Goal: Check status: Check status

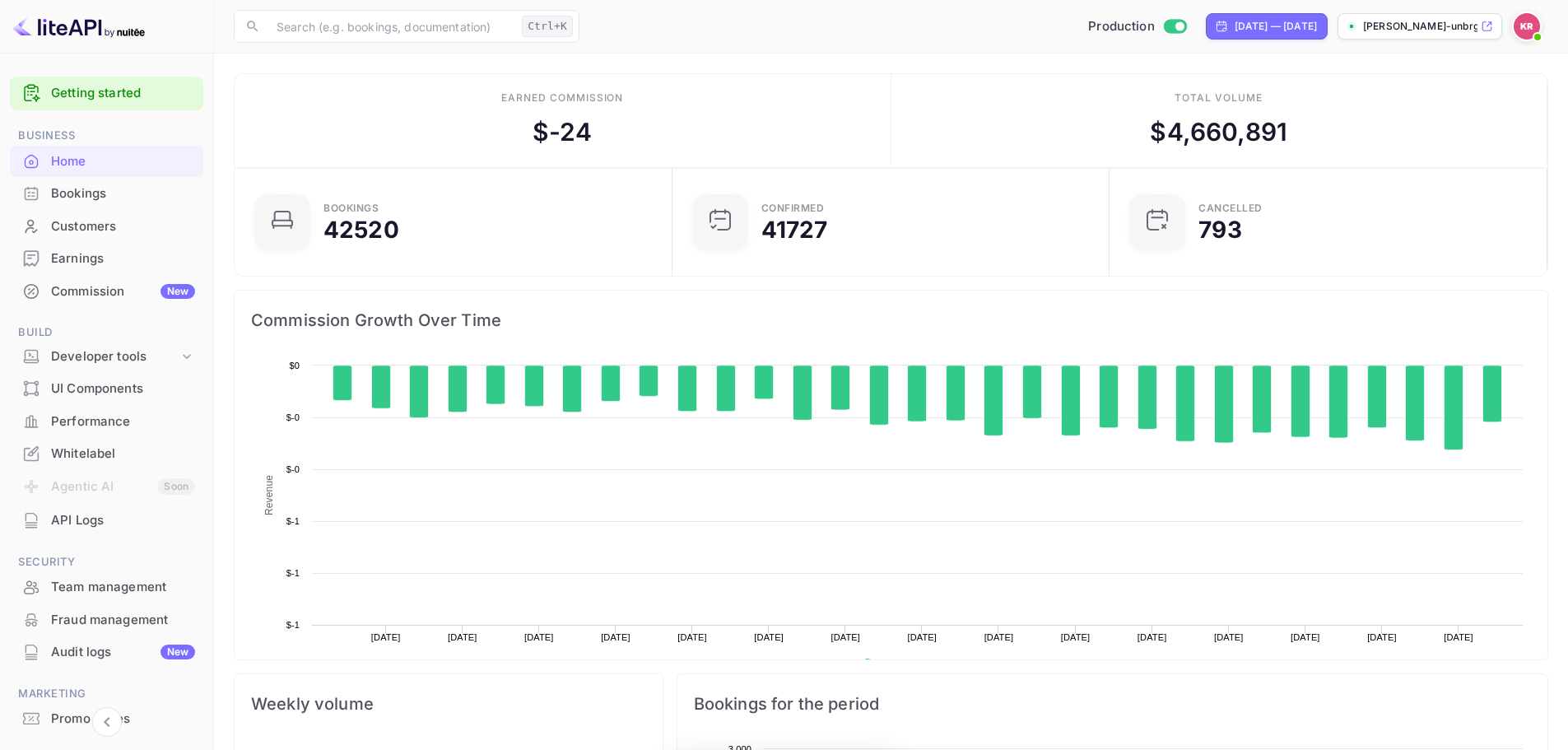
click at [95, 198] on div "Bookings" at bounding box center [123, 194] width 144 height 19
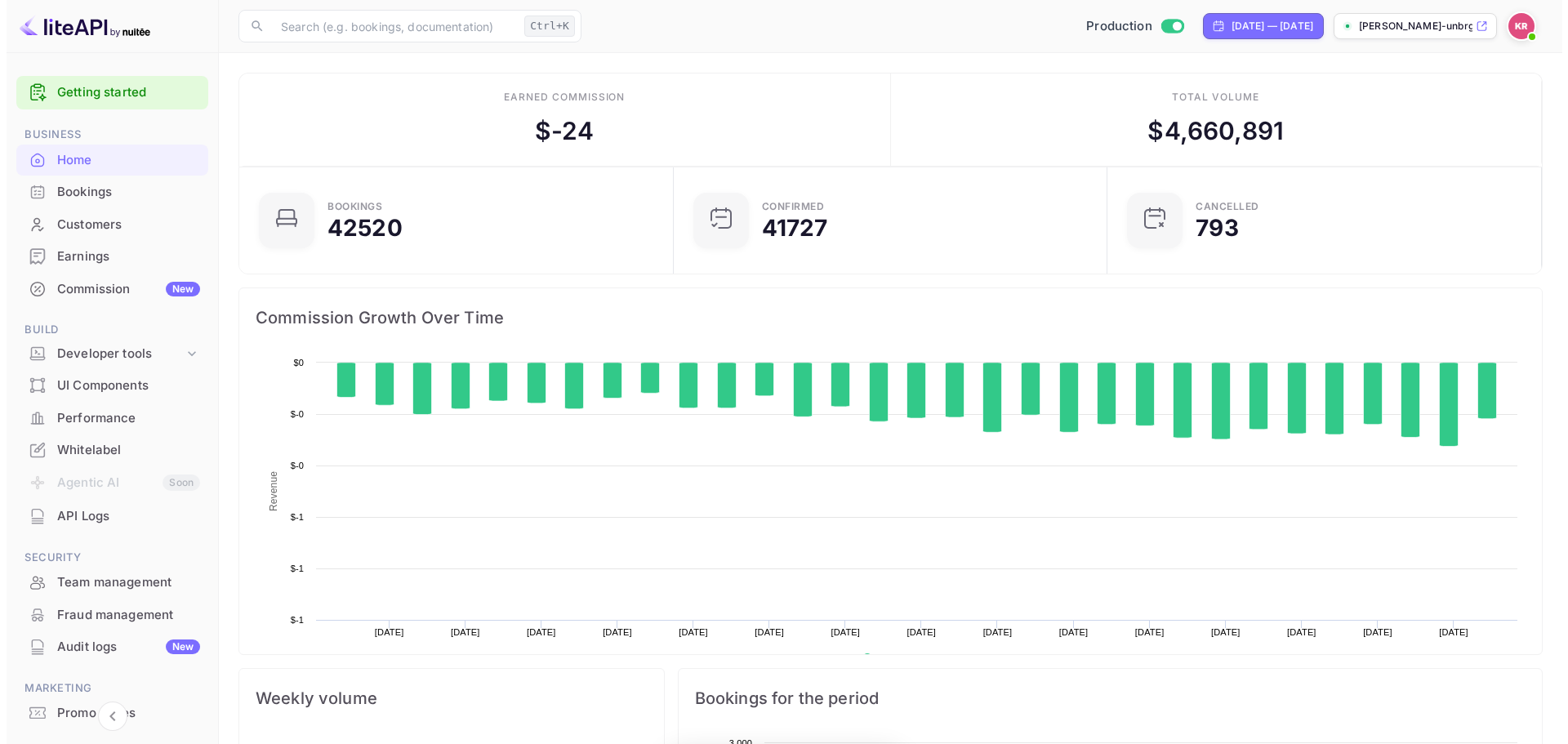
scroll to position [253, 412]
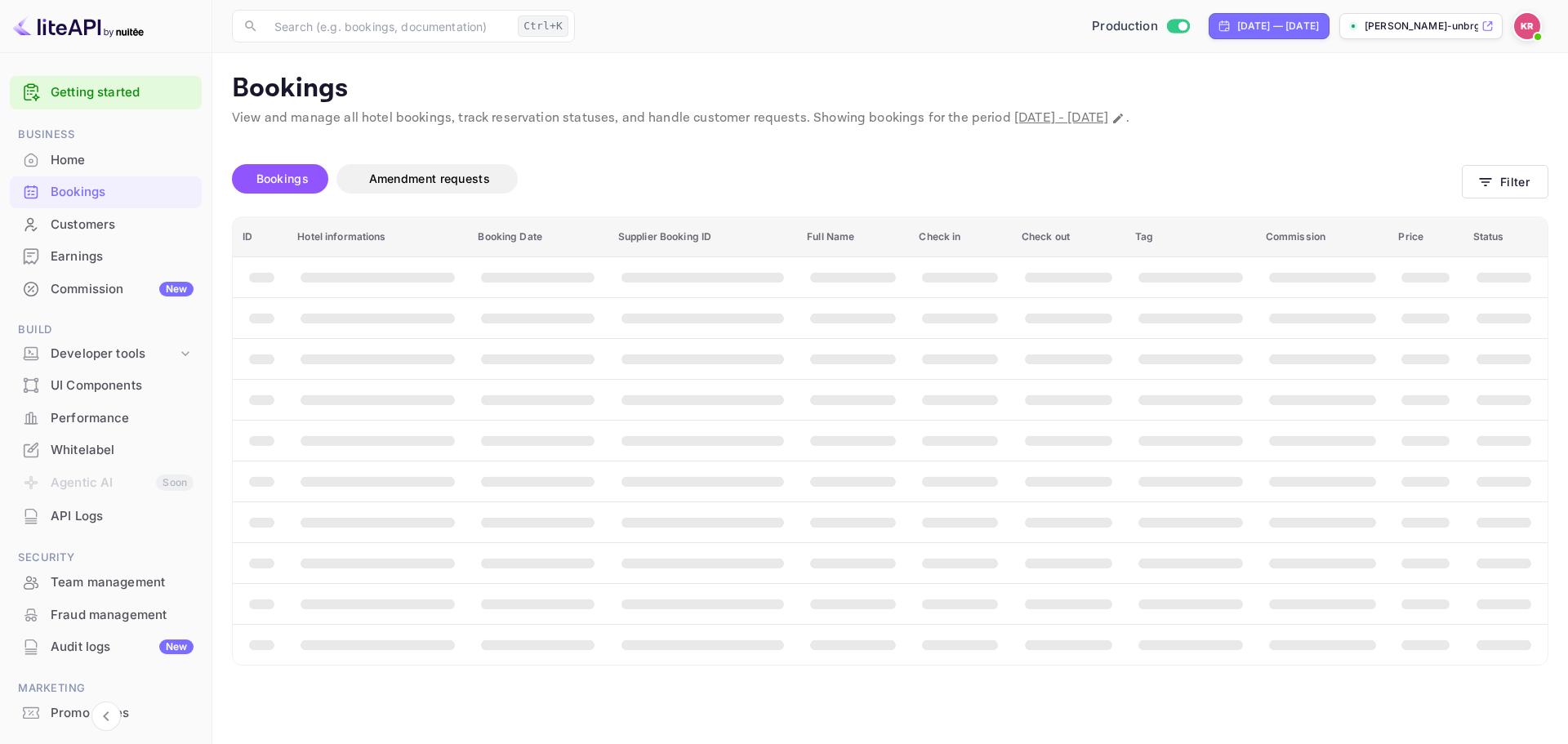
click at [303, 182] on span "Bookings" at bounding box center [282, 178] width 52 height 14
click at [292, 181] on span "Bookings" at bounding box center [282, 178] width 52 height 14
click at [1501, 179] on button "Filter" at bounding box center [1505, 181] width 86 height 34
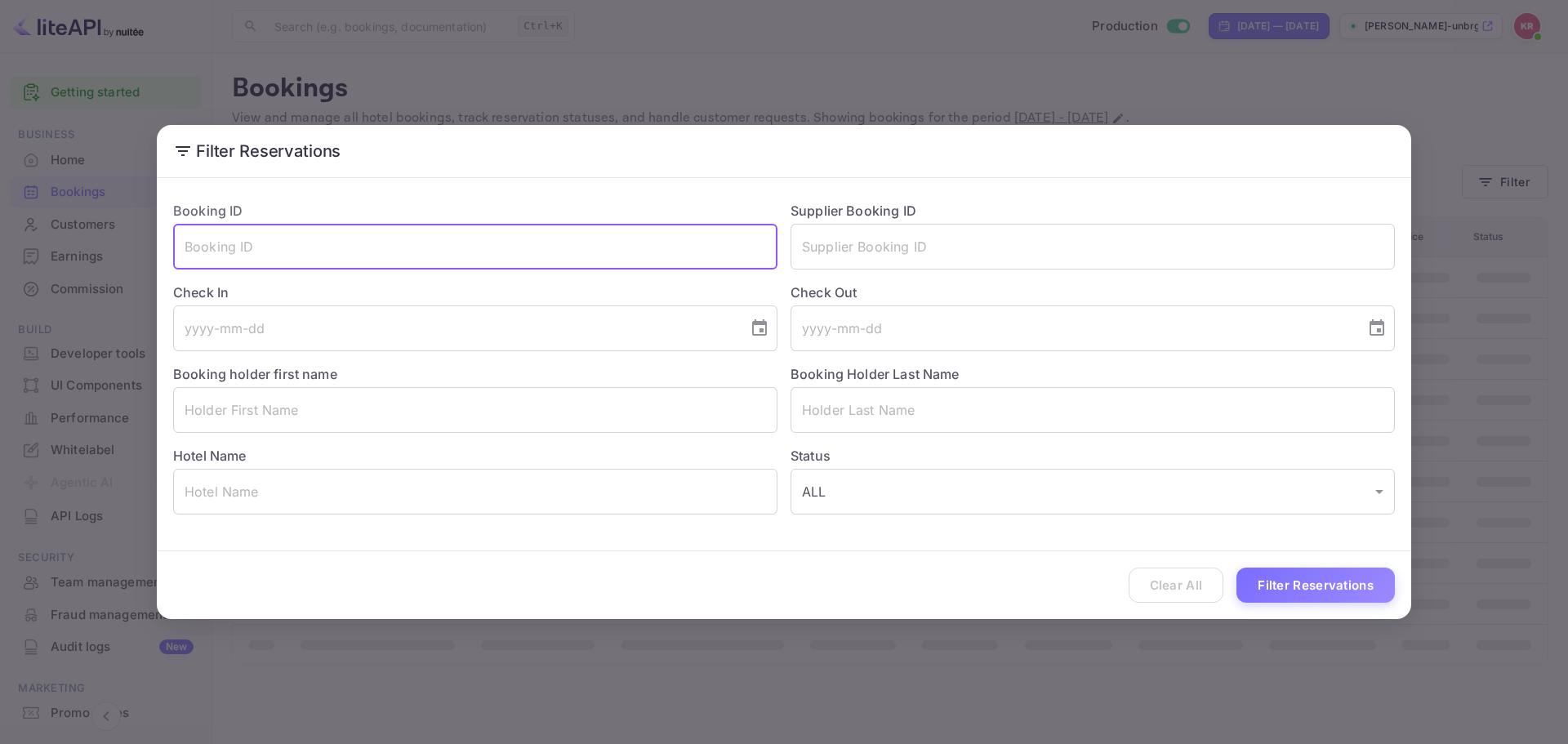
click at [372, 228] on input "text" at bounding box center [475, 247] width 604 height 46
paste input "qoVc-UQLr"
type input "qoVc-UQLr"
click at [1342, 585] on button "Filter Reservations" at bounding box center [1315, 585] width 158 height 35
